Goal: Information Seeking & Learning: Learn about a topic

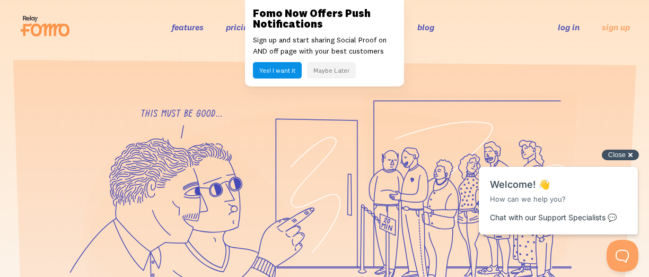
click at [631, 154] on div "Close cross-small" at bounding box center [620, 155] width 37 height 11
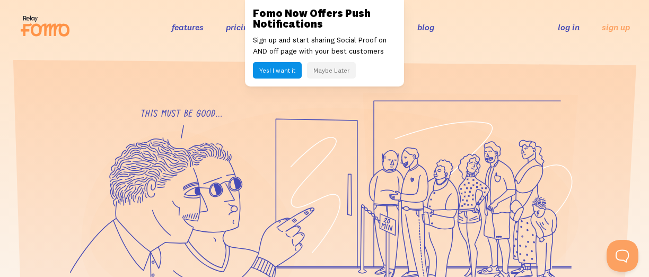
click at [184, 29] on link "features" at bounding box center [188, 27] width 32 height 11
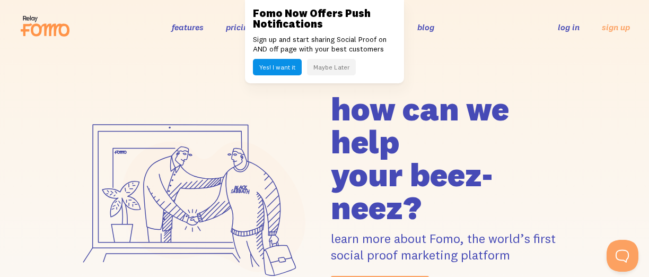
click at [228, 28] on link "pricing" at bounding box center [239, 27] width 27 height 11
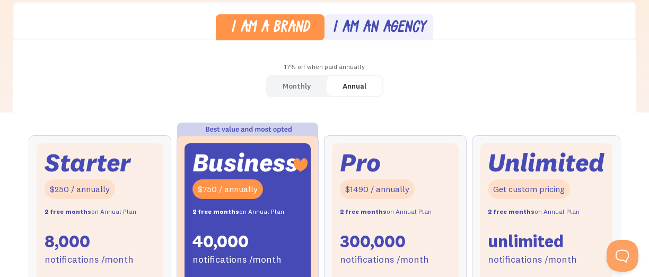
scroll to position [283, 0]
